Goal: Task Accomplishment & Management: Manage account settings

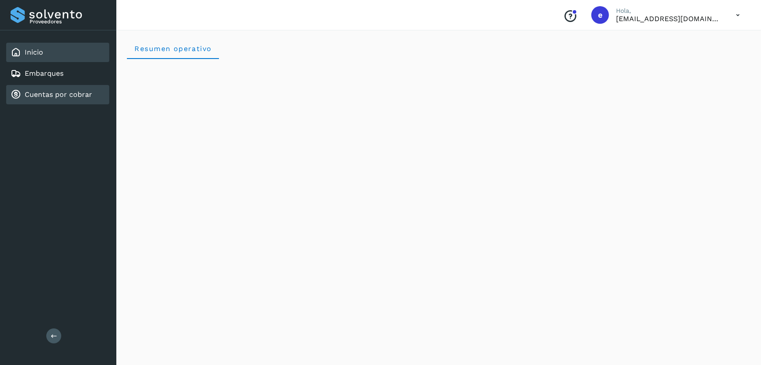
click at [64, 94] on link "Cuentas por cobrar" at bounding box center [58, 94] width 67 height 8
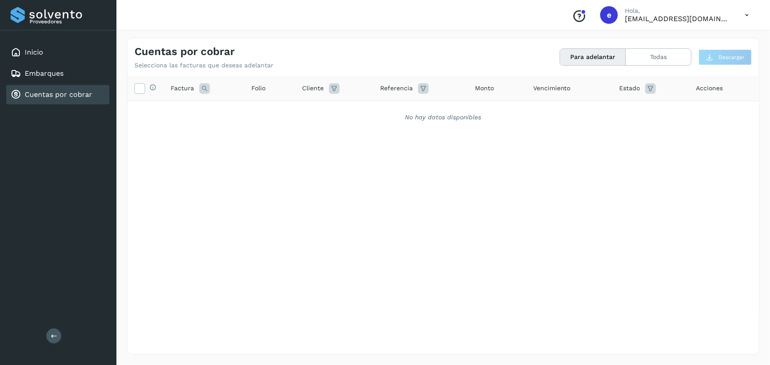
click at [357, 212] on div "Selecciona todas las facturas disponibles para adelanto Factura Folio Cliente R…" at bounding box center [442, 197] width 631 height 242
click at [51, 54] on div "Inicio" at bounding box center [57, 52] width 103 height 19
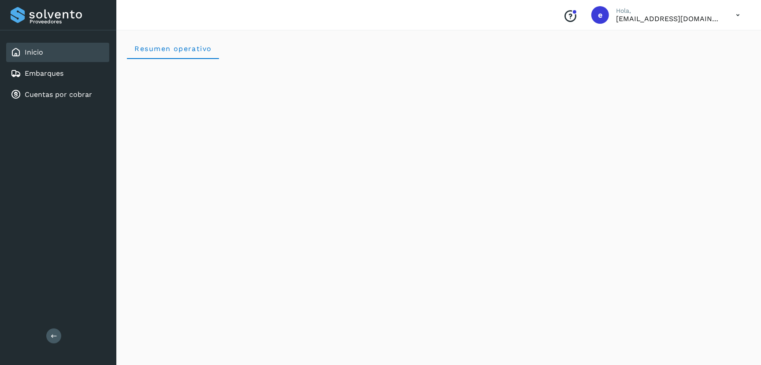
click at [71, 278] on div "Proveedores Inicio Embarques Cuentas por cobrar Salir" at bounding box center [58, 182] width 116 height 365
click at [56, 96] on link "Cuentas por cobrar" at bounding box center [58, 94] width 67 height 8
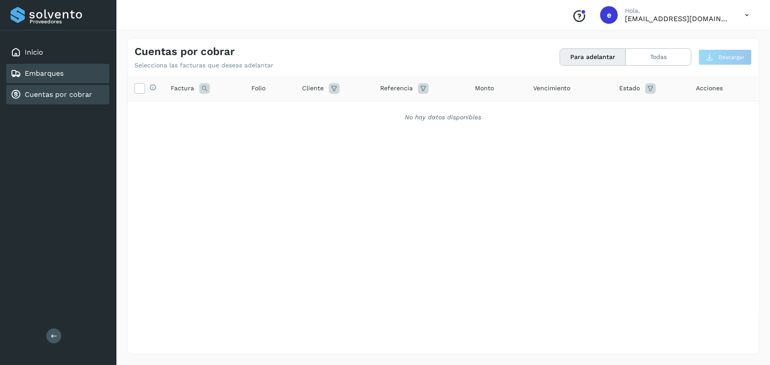
click at [49, 74] on link "Embarques" at bounding box center [44, 73] width 39 height 8
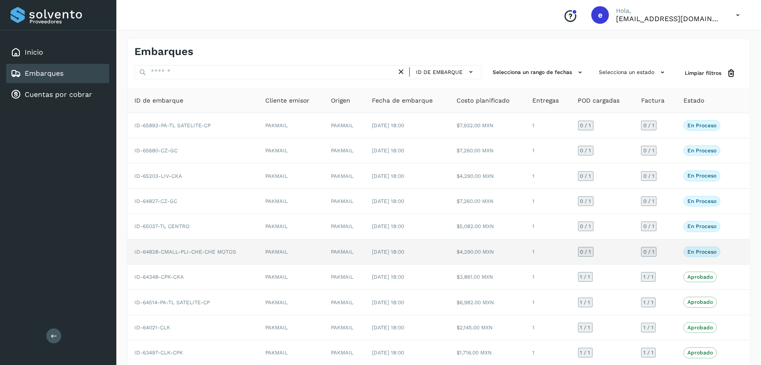
click at [404, 252] on span "[DATE] 18:00" at bounding box center [388, 252] width 32 height 6
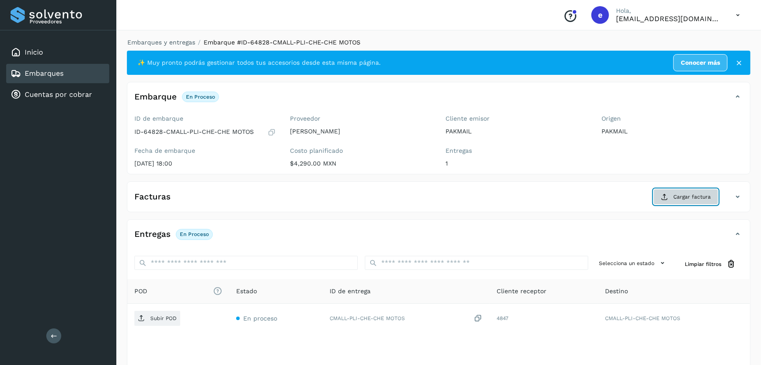
click at [696, 199] on span "Cargar factura" at bounding box center [691, 197] width 37 height 8
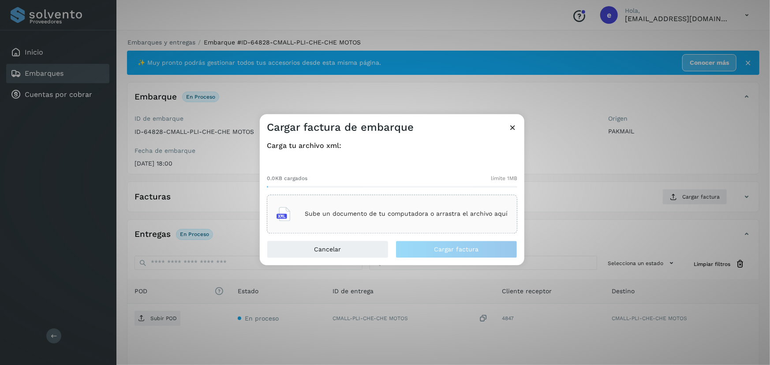
click at [377, 216] on p "Sube un documento de tu computadora o arrastra el archivo aquí" at bounding box center [406, 214] width 203 height 7
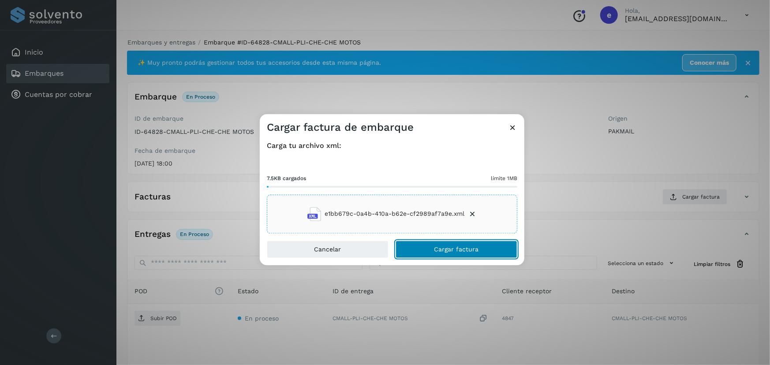
click at [419, 254] on button "Cargar factura" at bounding box center [456, 250] width 122 height 18
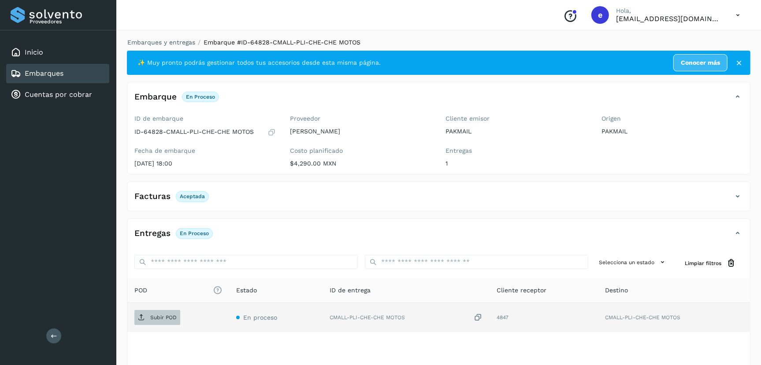
click at [163, 320] on span "Subir POD" at bounding box center [157, 318] width 46 height 14
click at [44, 74] on link "Embarques" at bounding box center [44, 73] width 39 height 8
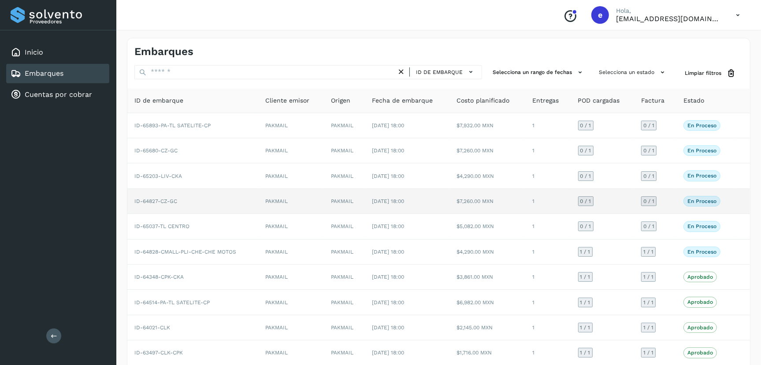
click at [223, 200] on td "ID-64827-CZ-GC" at bounding box center [192, 201] width 131 height 25
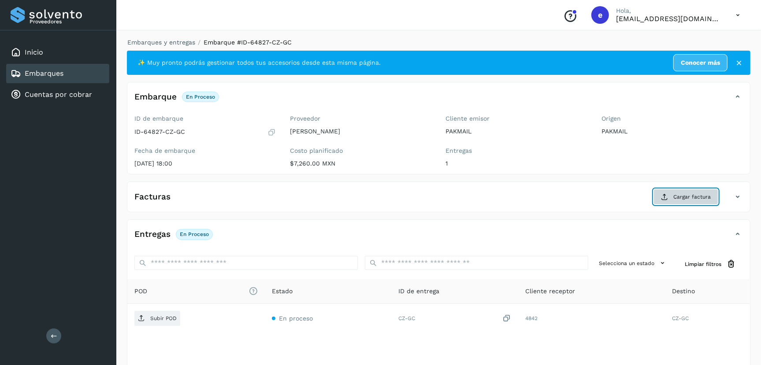
click at [672, 197] on button "Cargar factura" at bounding box center [686, 197] width 65 height 16
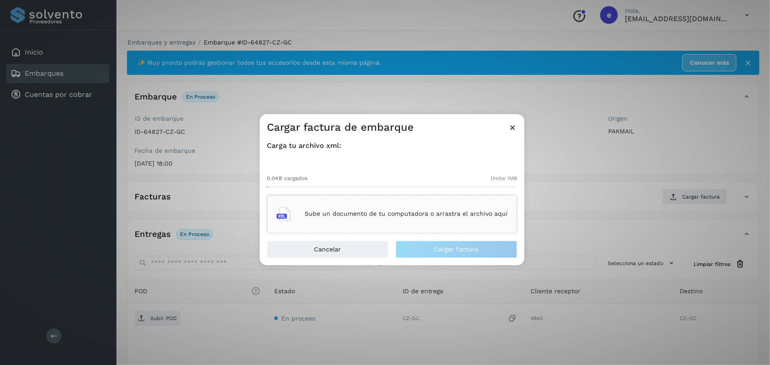
click at [419, 214] on p "Sube un documento de tu computadora o arrastra el archivo aquí" at bounding box center [406, 214] width 203 height 7
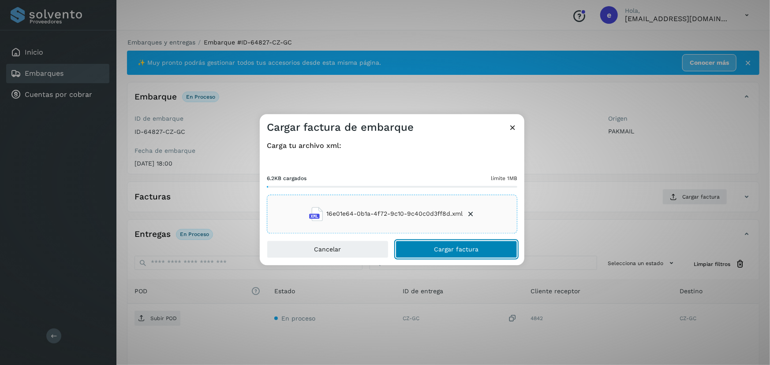
click at [458, 251] on span "Cargar factura" at bounding box center [456, 249] width 45 height 6
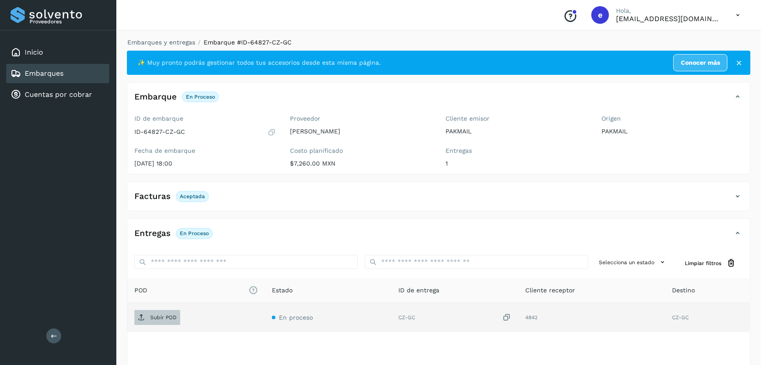
click at [157, 318] on p "Subir POD" at bounding box center [163, 318] width 26 height 6
click at [79, 76] on div "Embarques" at bounding box center [57, 73] width 103 height 19
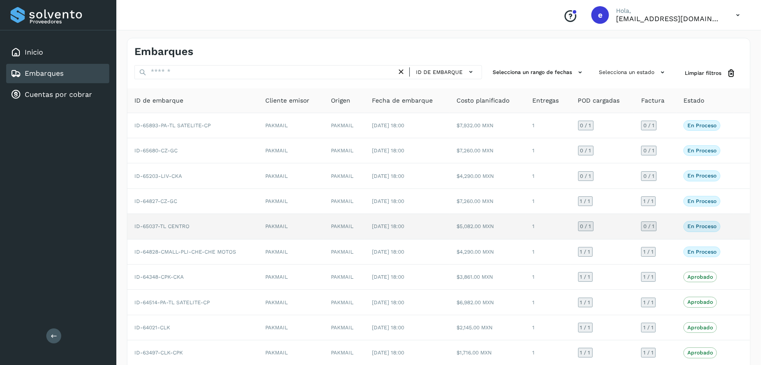
click at [217, 226] on td "ID-65037-TL CENTRO" at bounding box center [192, 226] width 131 height 25
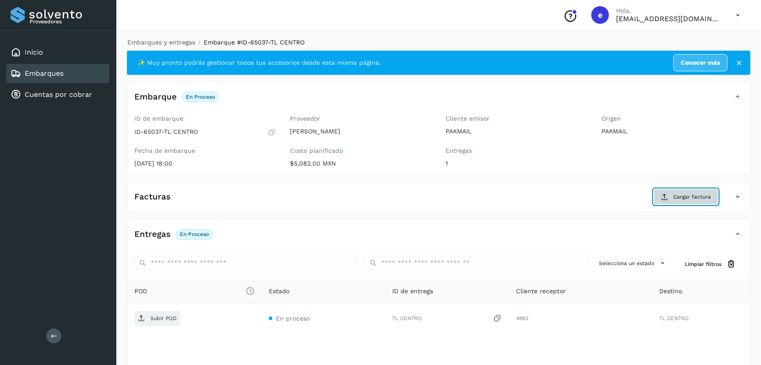
click at [692, 199] on span "Cargar factura" at bounding box center [691, 197] width 37 height 8
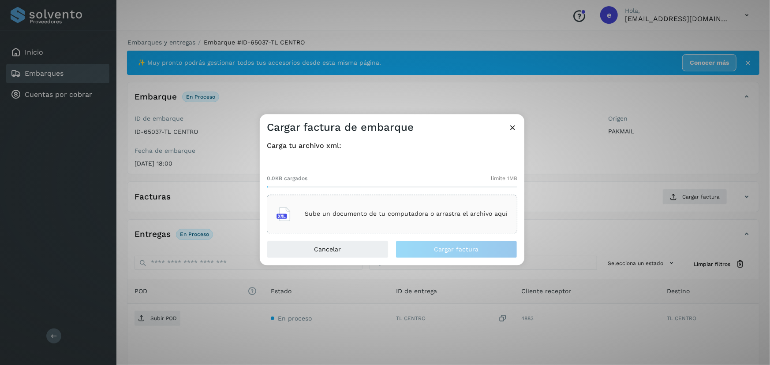
click at [398, 214] on p "Sube un documento de tu computadora o arrastra el archivo aquí" at bounding box center [406, 214] width 203 height 7
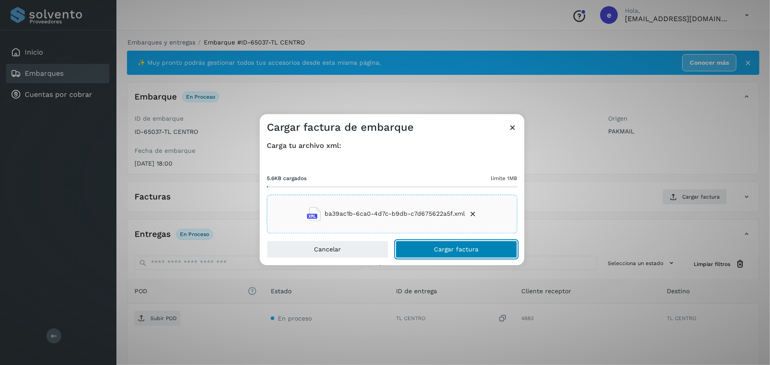
click at [479, 252] on button "Cargar factura" at bounding box center [456, 250] width 122 height 18
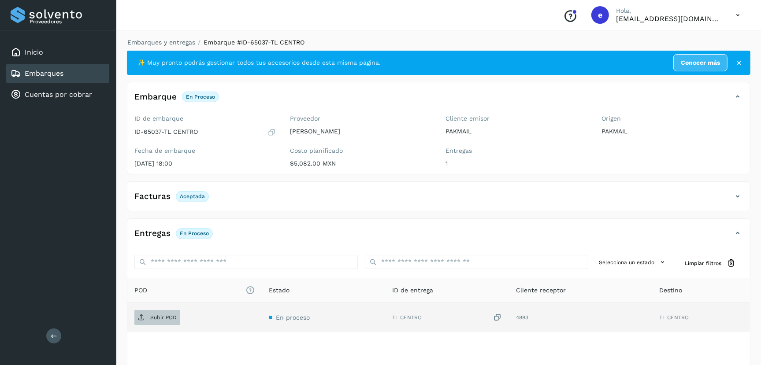
click at [166, 317] on p "Subir POD" at bounding box center [163, 318] width 26 height 6
click at [58, 77] on link "Embarques" at bounding box center [44, 73] width 39 height 8
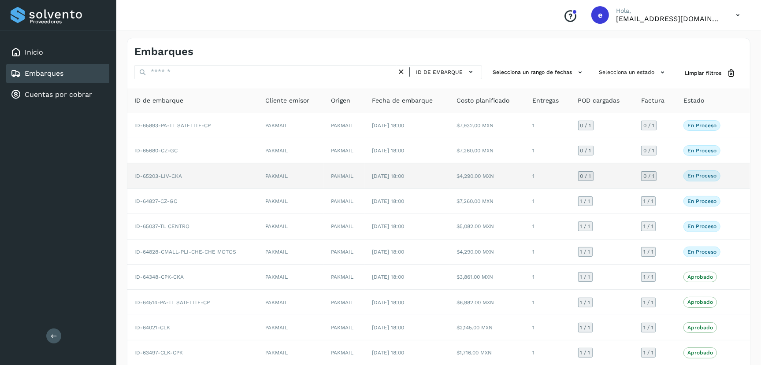
click at [218, 175] on td "ID-65203-LIV-CKA" at bounding box center [192, 176] width 131 height 25
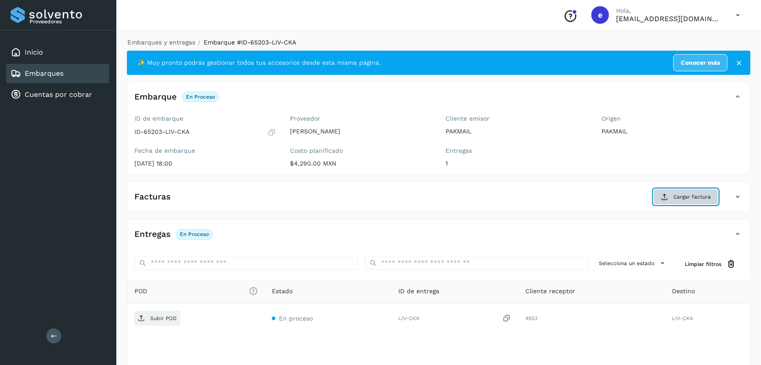
click at [698, 197] on span "Cargar factura" at bounding box center [691, 197] width 37 height 8
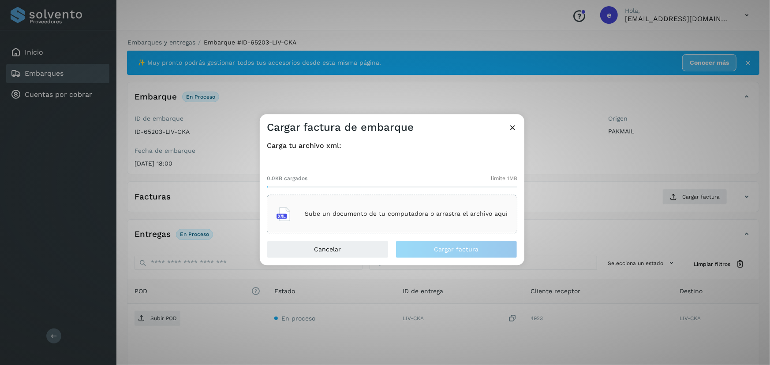
click at [453, 215] on p "Sube un documento de tu computadora o arrastra el archivo aquí" at bounding box center [406, 214] width 203 height 7
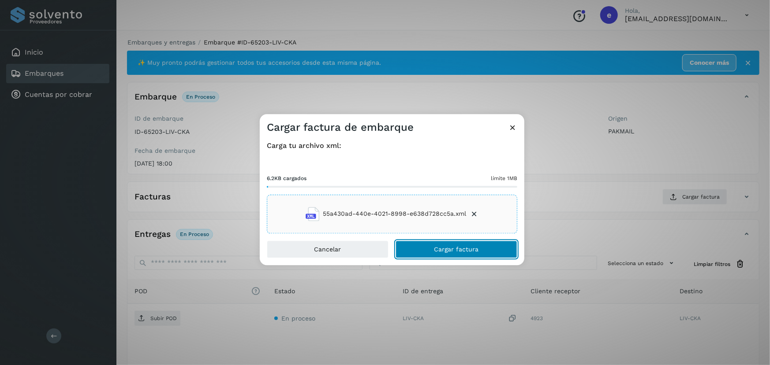
click at [446, 253] on button "Cargar factura" at bounding box center [456, 250] width 122 height 18
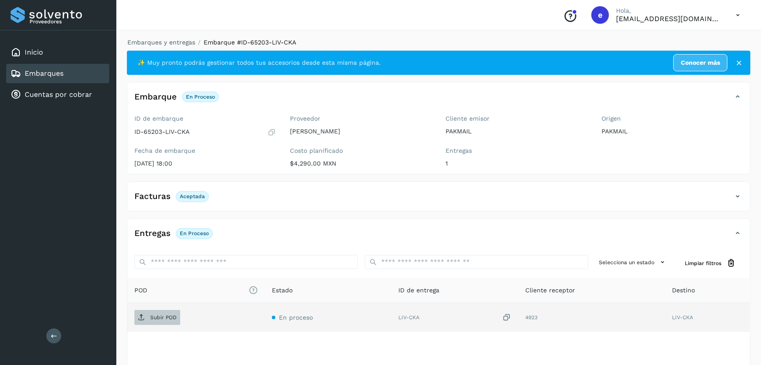
click at [155, 319] on p "Subir POD" at bounding box center [163, 318] width 26 height 6
click at [54, 68] on div "Embarques" at bounding box center [37, 73] width 53 height 11
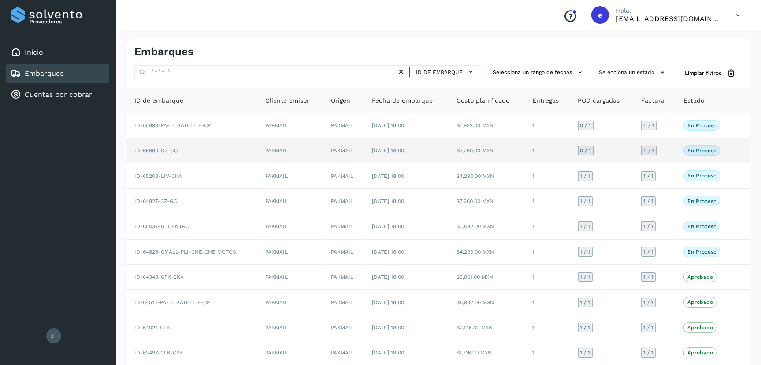
click at [208, 152] on td "ID-65680-CZ-GC" at bounding box center [192, 150] width 131 height 25
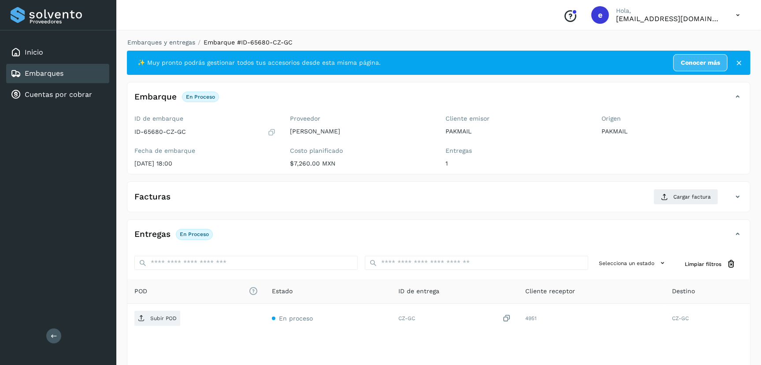
click at [59, 74] on link "Embarques" at bounding box center [44, 73] width 39 height 8
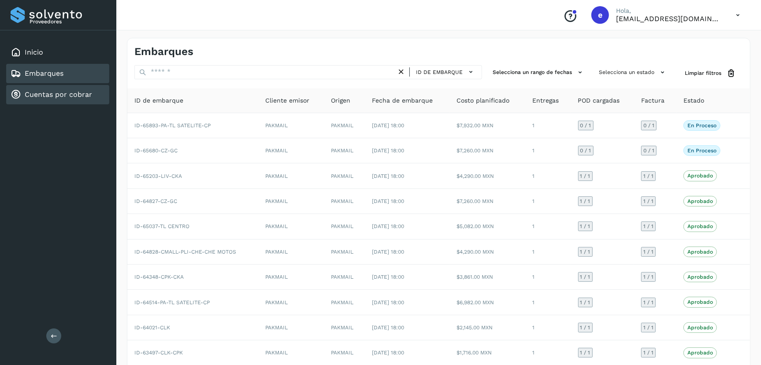
click at [79, 88] on div "Cuentas por cobrar" at bounding box center [57, 94] width 103 height 19
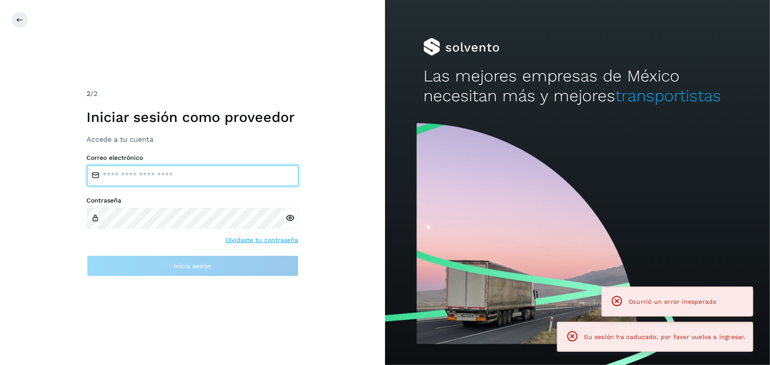
click at [191, 177] on input "email" at bounding box center [193, 175] width 212 height 21
type input "**********"
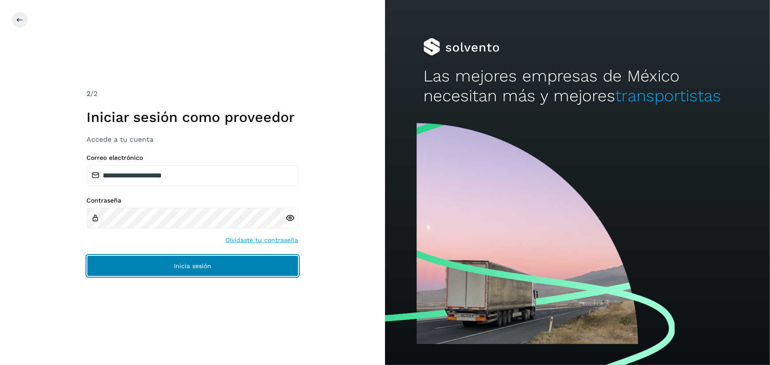
click at [175, 264] on span "Inicia sesión" at bounding box center [192, 266] width 37 height 6
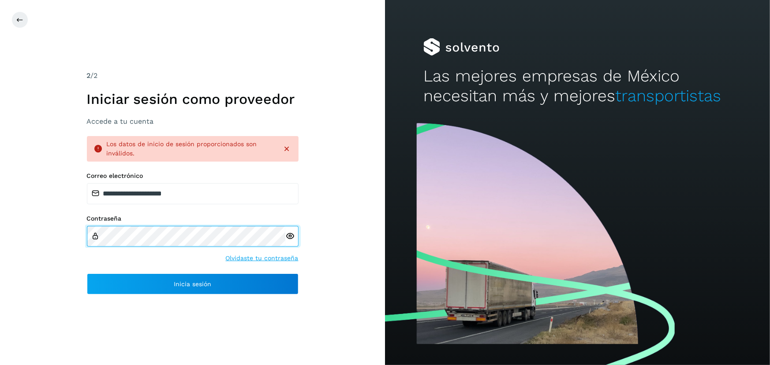
click at [24, 235] on div "**********" at bounding box center [192, 182] width 385 height 365
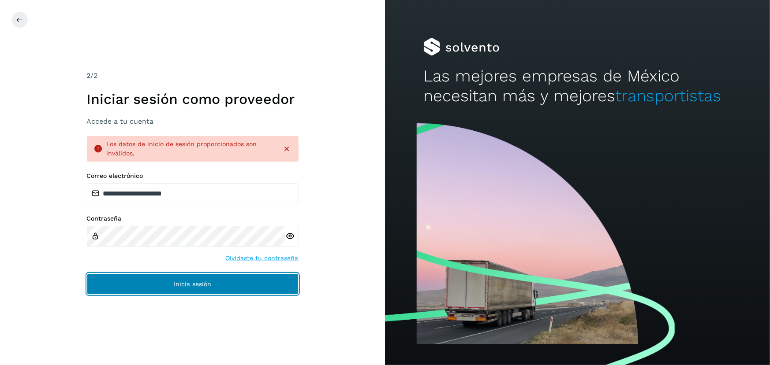
click at [205, 283] on span "Inicia sesión" at bounding box center [192, 284] width 37 height 6
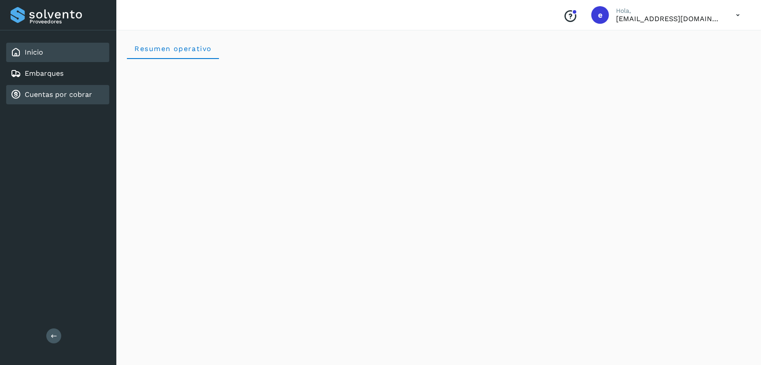
click at [50, 91] on link "Cuentas por cobrar" at bounding box center [58, 94] width 67 height 8
